Goal: Navigation & Orientation: Find specific page/section

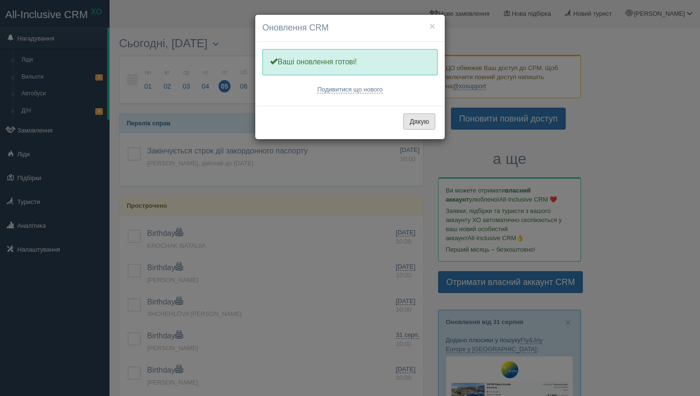
click at [427, 123] on button "Дякую" at bounding box center [419, 121] width 32 height 16
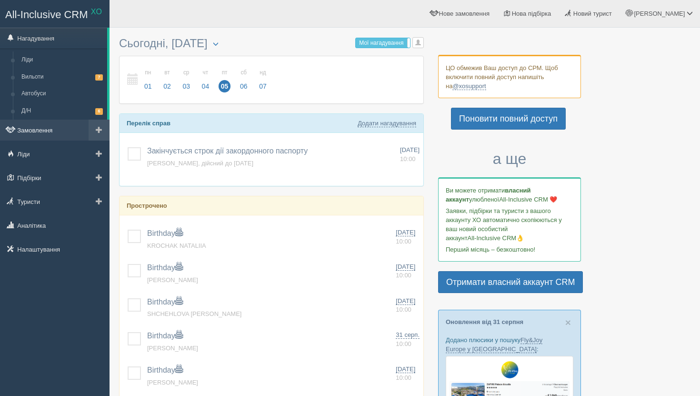
click at [31, 131] on link "Замовлення" at bounding box center [54, 129] width 109 height 21
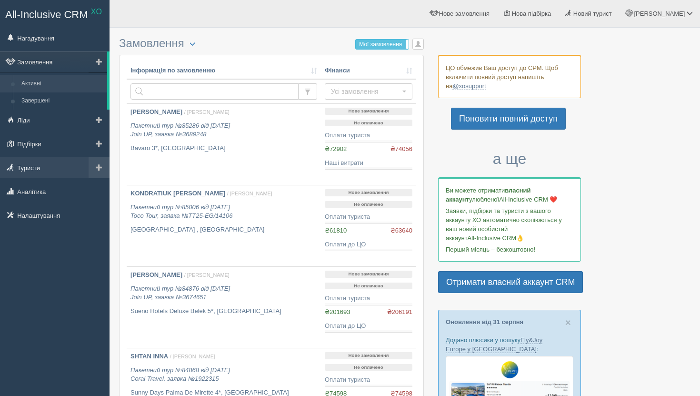
click at [24, 168] on link "Туристи" at bounding box center [54, 167] width 109 height 21
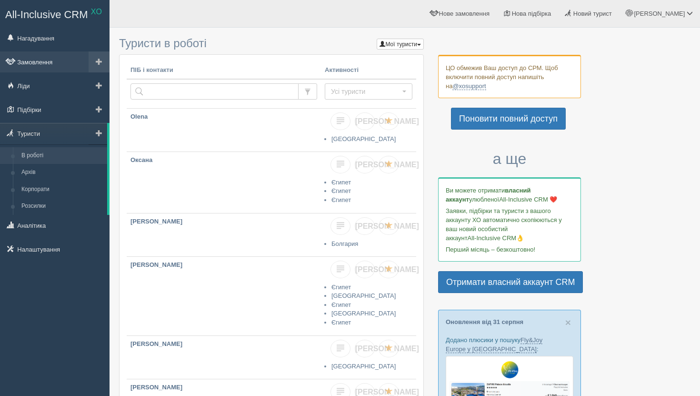
click at [29, 64] on link "Замовлення" at bounding box center [54, 61] width 109 height 21
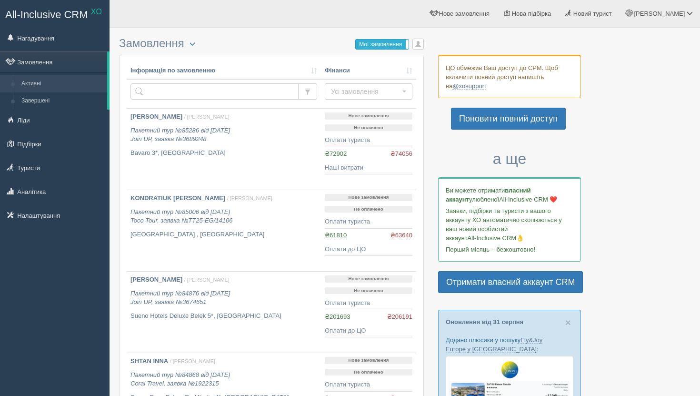
click at [377, 45] on label "Мої замовлення" at bounding box center [382, 45] width 53 height 10
click at [43, 217] on link "Налаштування" at bounding box center [54, 215] width 109 height 21
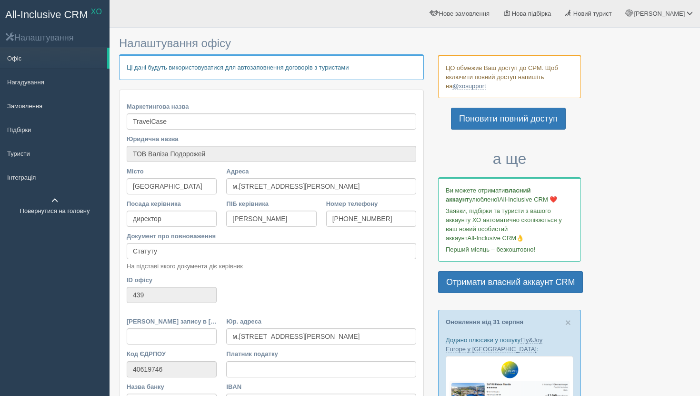
click at [56, 195] on link "Повернутися на головну" at bounding box center [54, 205] width 109 height 30
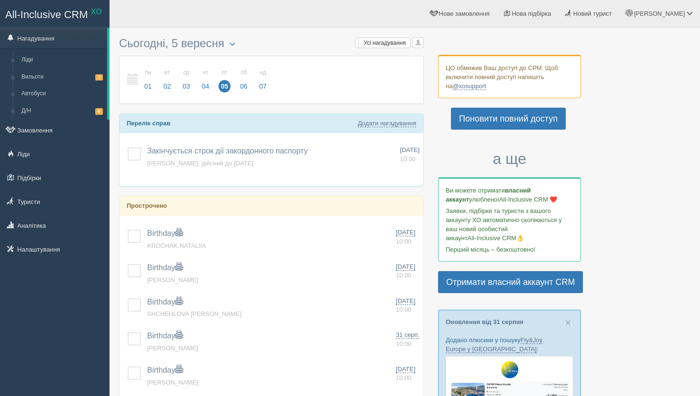
click at [54, 199] on link "Туристи" at bounding box center [54, 201] width 109 height 21
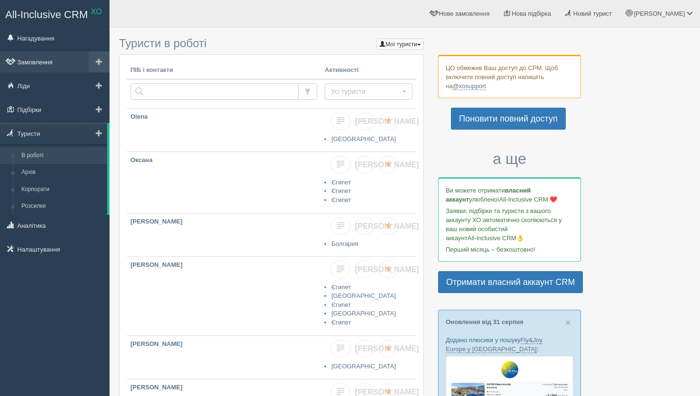
click at [30, 61] on link "Замовлення" at bounding box center [54, 61] width 109 height 21
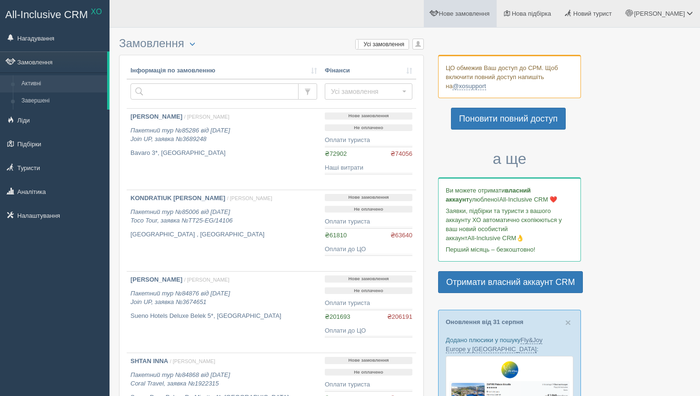
click at [476, 14] on span "Нове замовлення" at bounding box center [464, 13] width 50 height 7
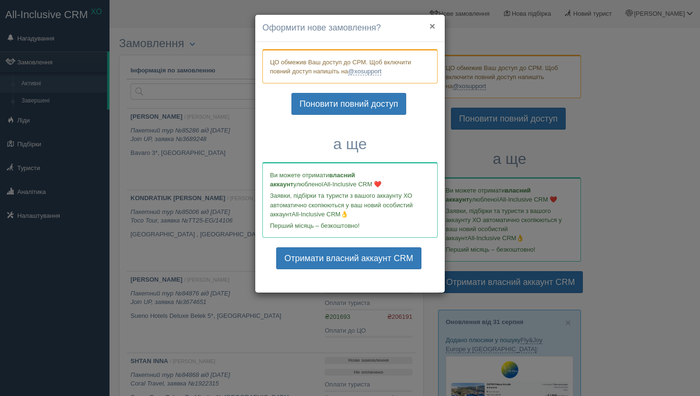
click at [429, 25] on button "×" at bounding box center [432, 26] width 6 height 10
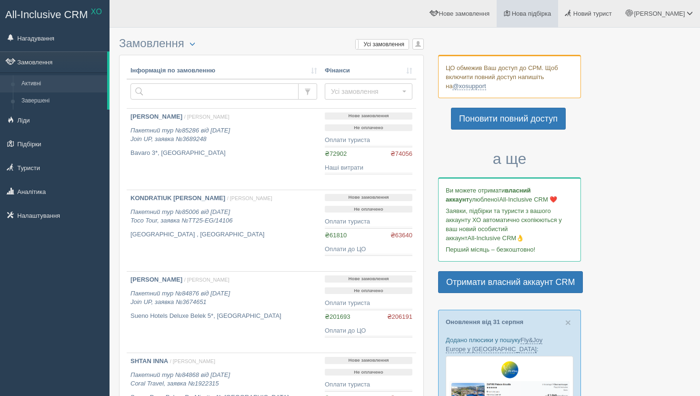
click at [551, 15] on span "Нова підбірка" at bounding box center [532, 13] width 40 height 7
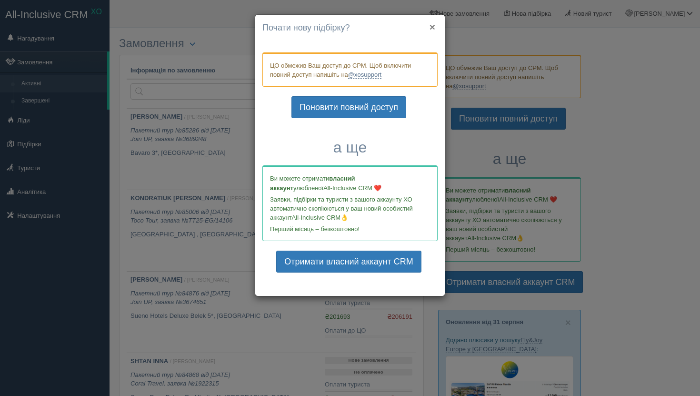
click at [431, 26] on button "×" at bounding box center [432, 27] width 6 height 10
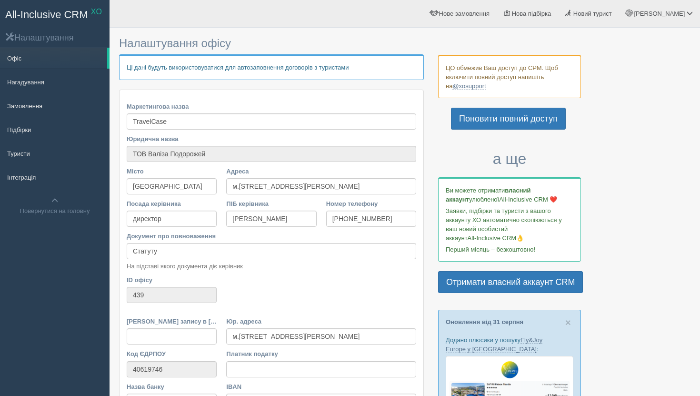
scroll to position [1, 0]
